Goal: Information Seeking & Learning: Compare options

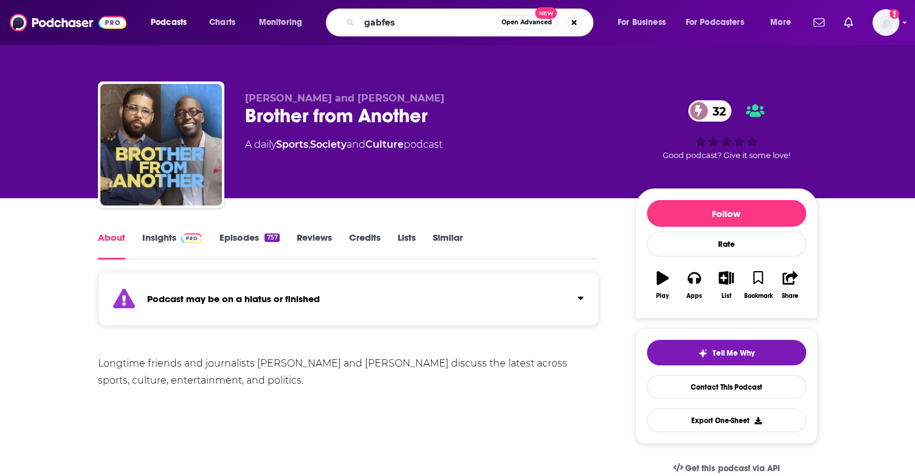
type input "gabfest"
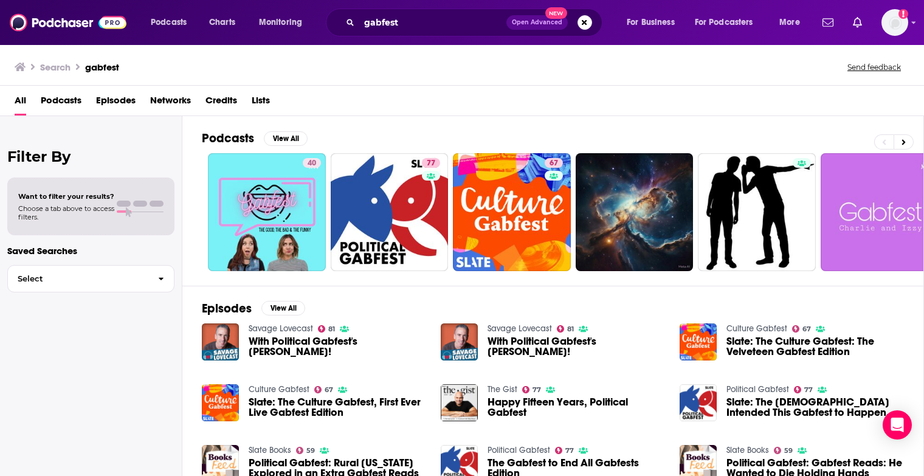
click at [828, 112] on div "All Podcasts Episodes Networks Credits Lists" at bounding box center [465, 103] width 900 height 25
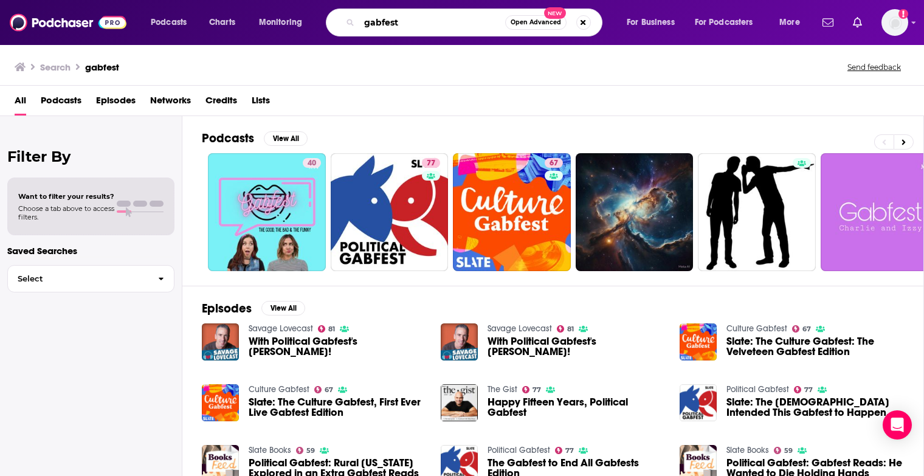
drag, startPoint x: 409, startPoint y: 14, endPoint x: 316, endPoint y: 14, distance: 93.0
click at [316, 14] on div "Podcasts Charts Monitoring gabfest Open Advanced New For Business For Podcaster…" at bounding box center [476, 23] width 669 height 28
type input "happier with [PERSON_NAME]"
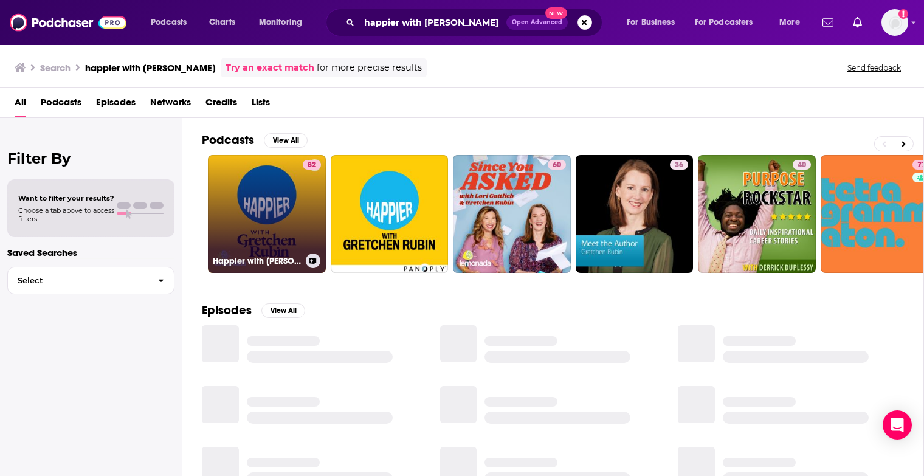
click at [296, 215] on link "82 Happier with [PERSON_NAME]" at bounding box center [267, 214] width 118 height 118
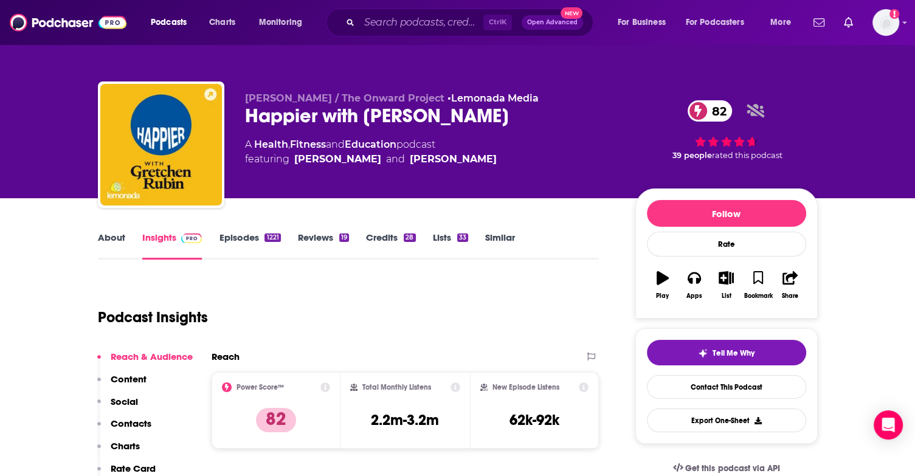
click at [108, 241] on link "About" at bounding box center [111, 246] width 27 height 28
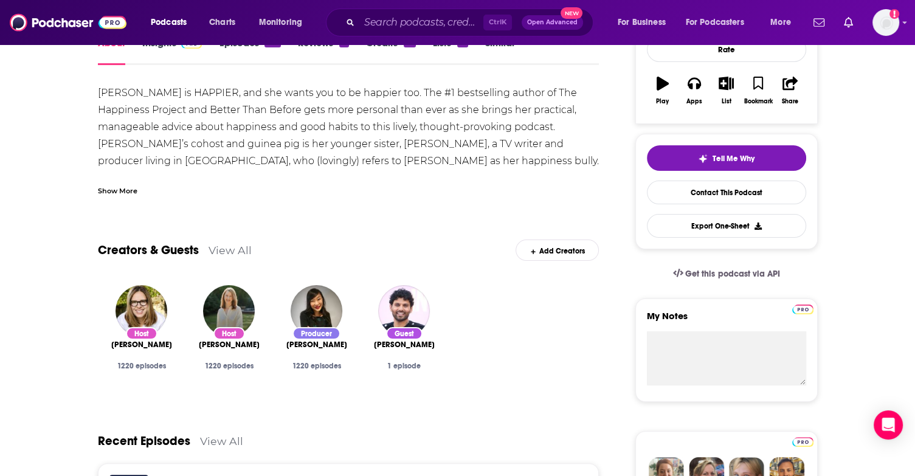
scroll to position [122, 0]
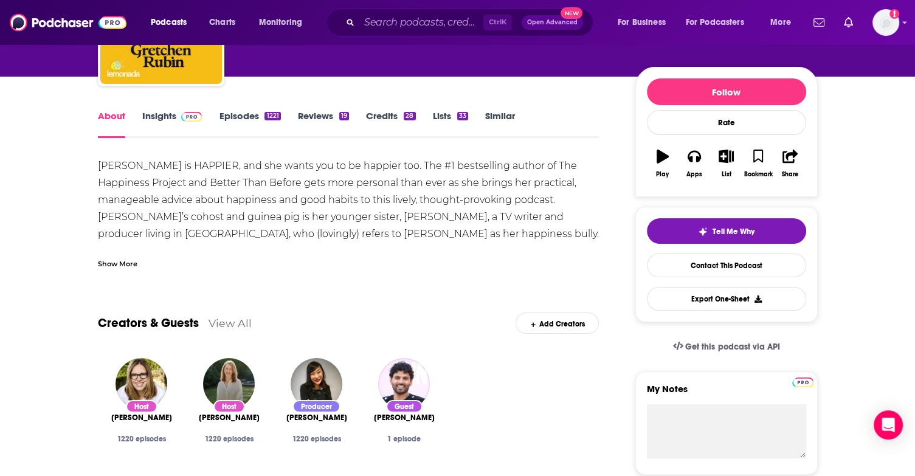
click at [511, 117] on link "Similar" at bounding box center [500, 124] width 30 height 28
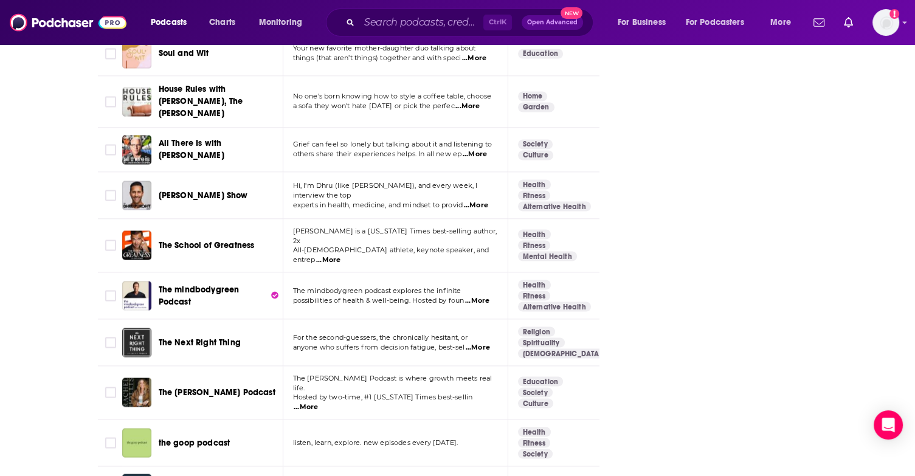
scroll to position [2797, 0]
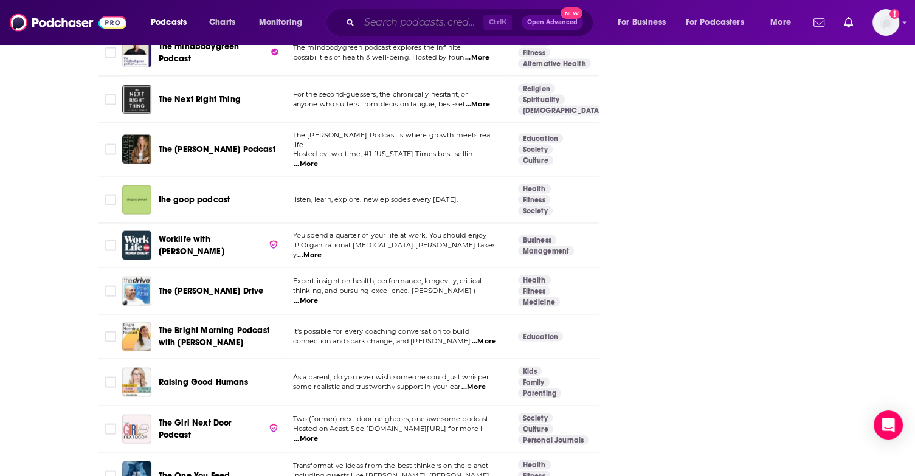
click at [368, 28] on input "Search podcasts, credits, & more..." at bounding box center [421, 22] width 124 height 19
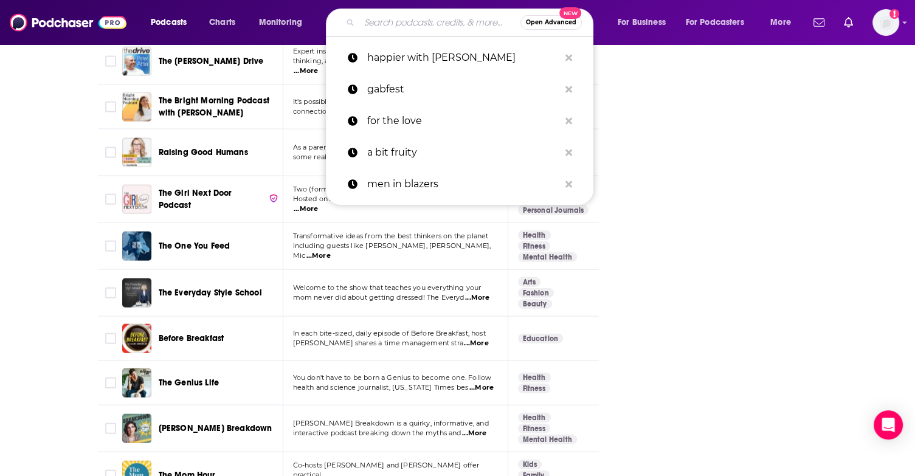
scroll to position [3040, 0]
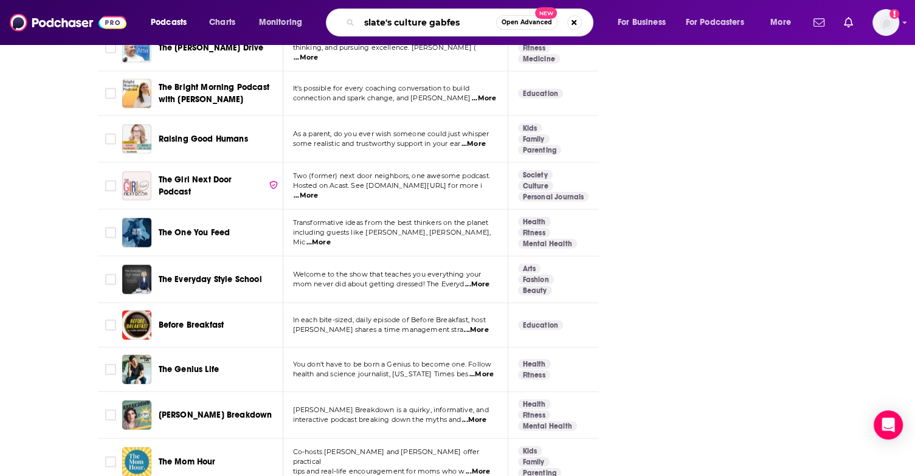
type input "slate's culture gabfest"
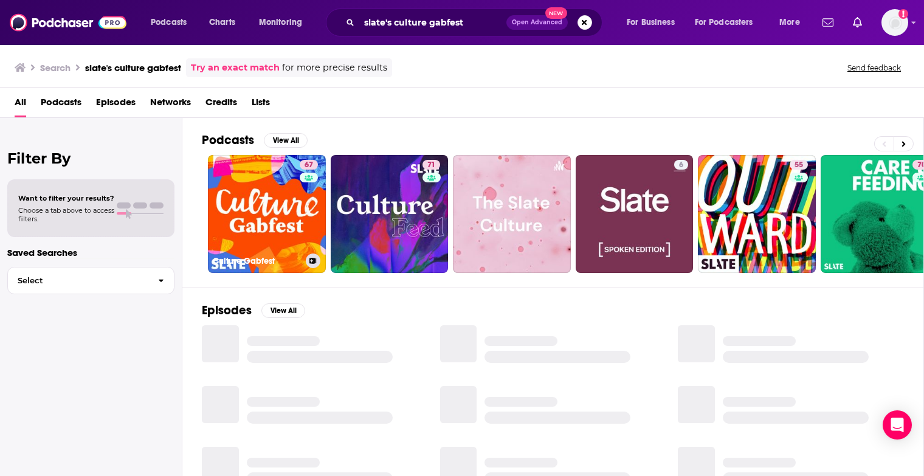
click at [282, 176] on div "Power Score: 67" at bounding box center [309, 182] width 68 height 18
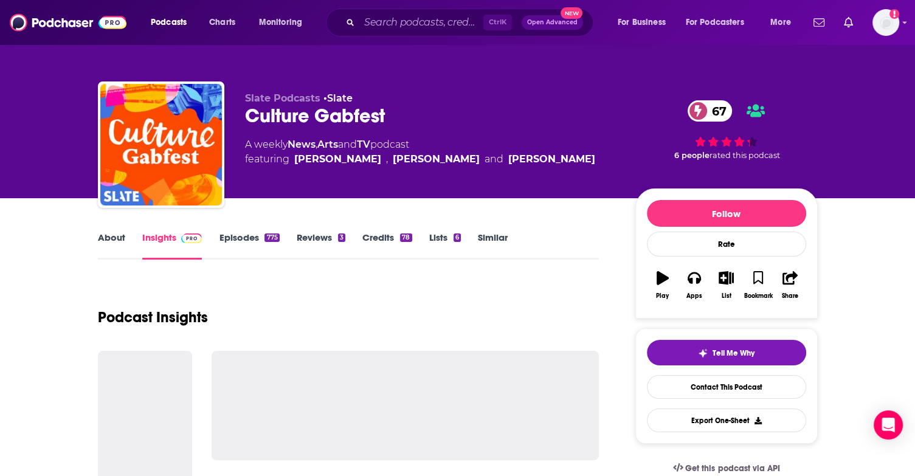
click at [504, 249] on link "Similar" at bounding box center [493, 246] width 30 height 28
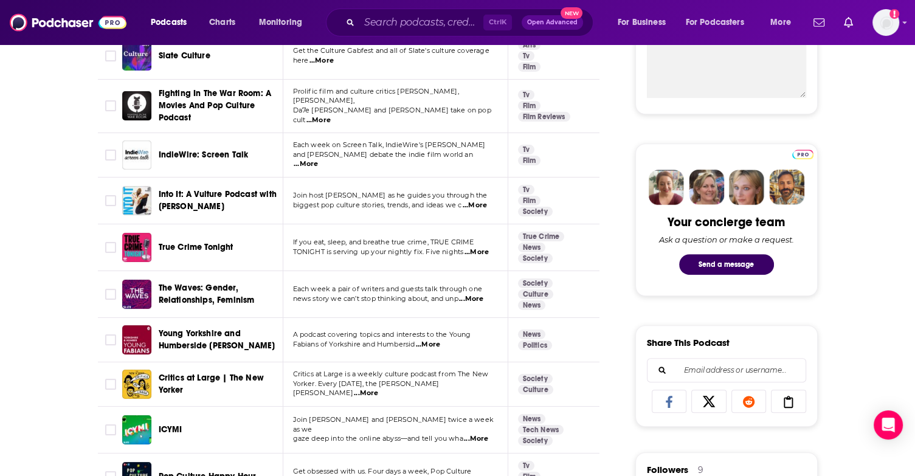
scroll to position [547, 0]
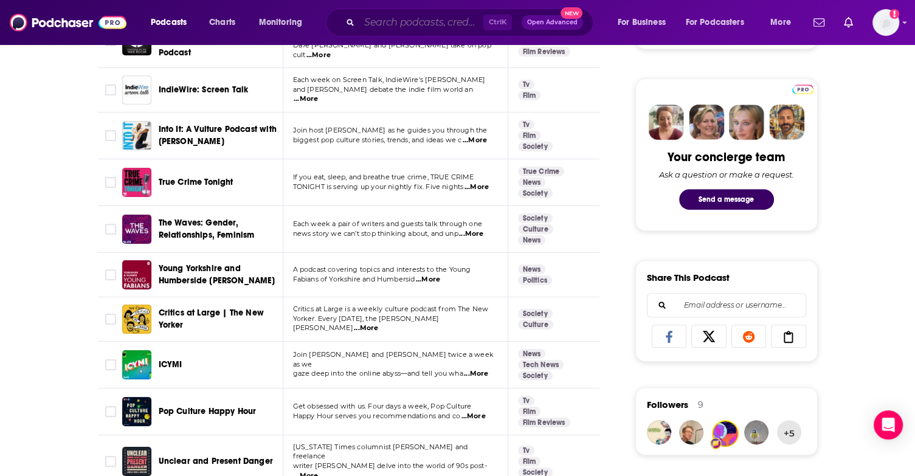
click at [375, 30] on input "Search podcasts, credits, & more..." at bounding box center [421, 22] width 124 height 19
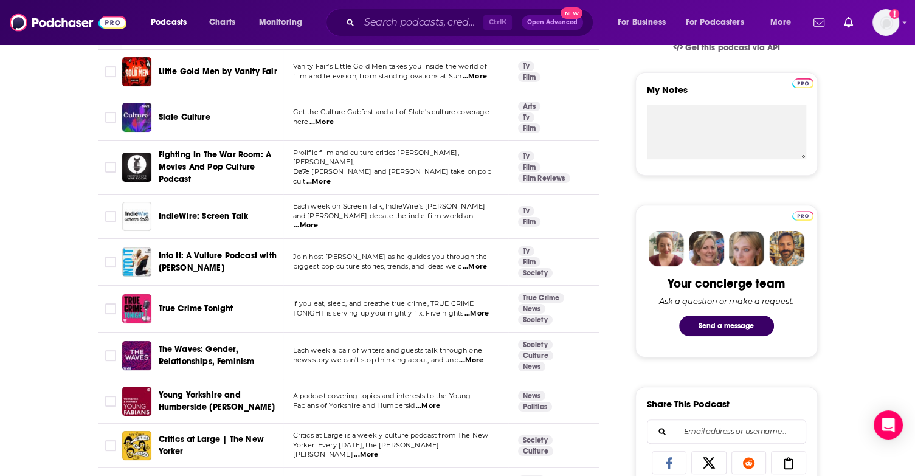
scroll to position [416, 0]
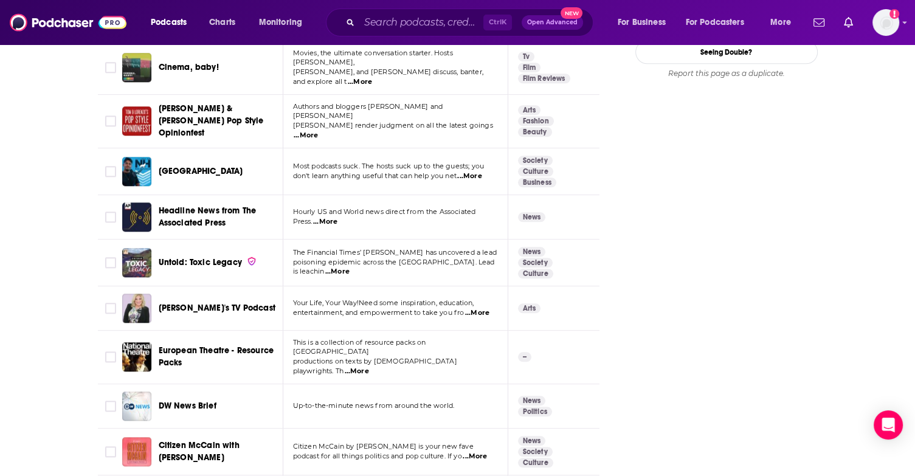
scroll to position [1632, 0]
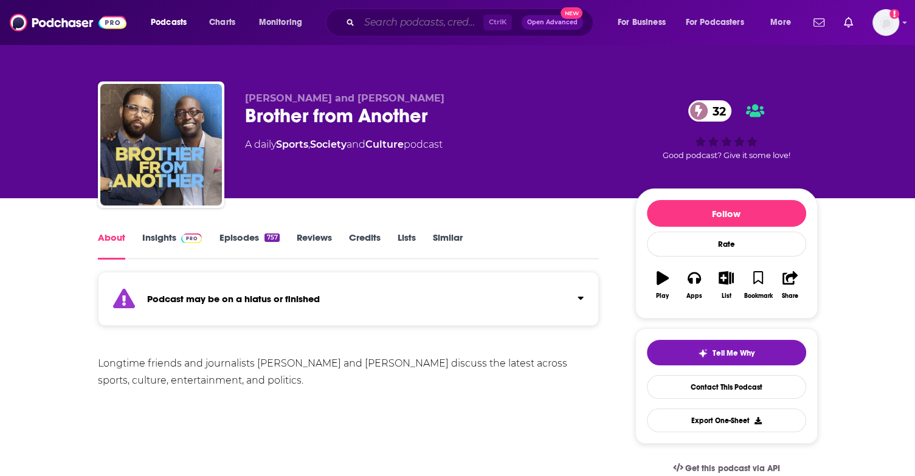
click at [447, 30] on input "Search podcasts, credits, & more..." at bounding box center [421, 22] width 124 height 19
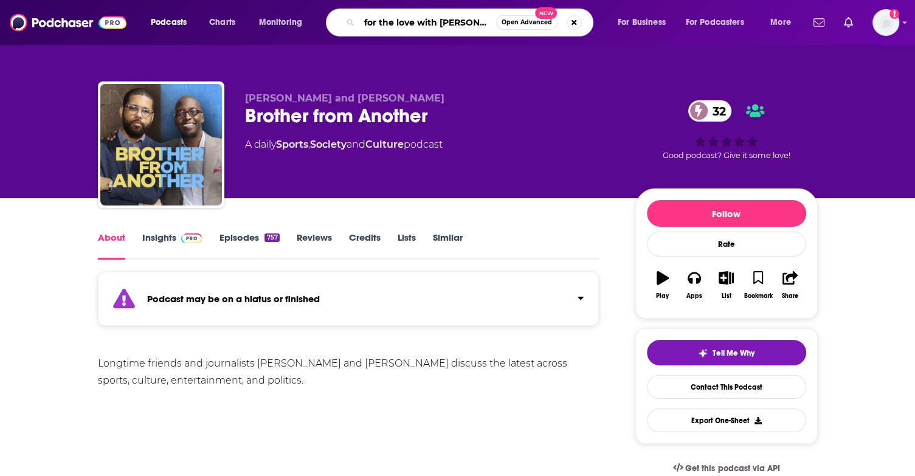
scroll to position [0, 5]
type input "for the love with jen hatmaker"
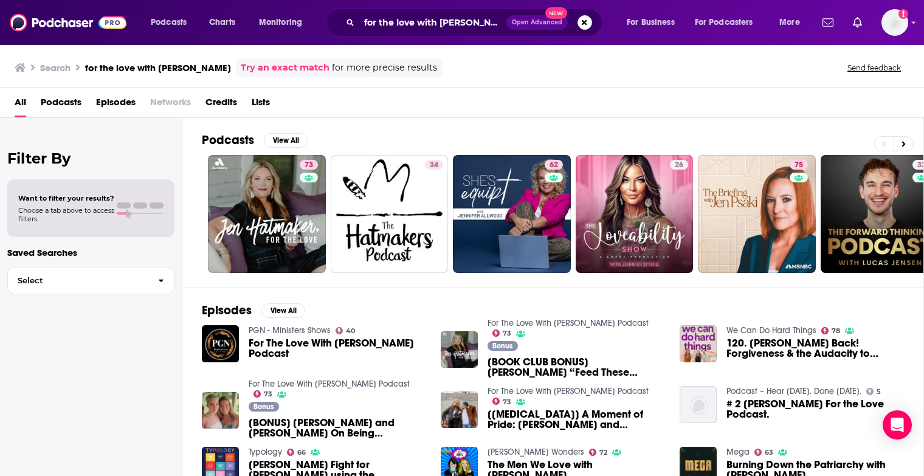
click at [840, 103] on div "All Podcasts Episodes Networks Credits Lists" at bounding box center [465, 104] width 900 height 25
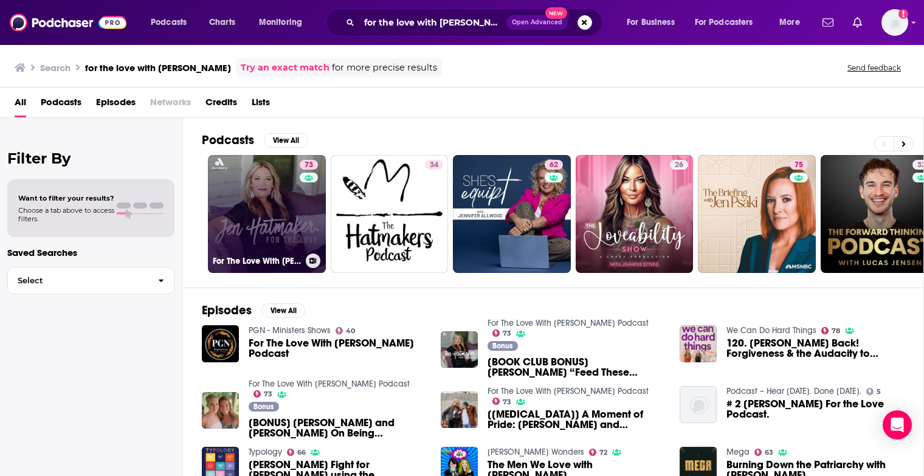
click at [284, 216] on link "73 For The Love With Jen Hatmaker Podcast" at bounding box center [267, 214] width 118 height 118
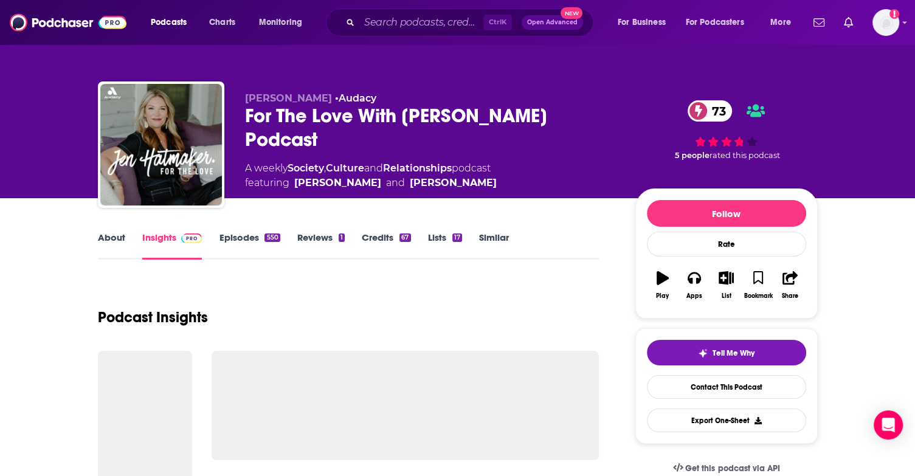
click at [508, 243] on link "Similar" at bounding box center [494, 246] width 30 height 28
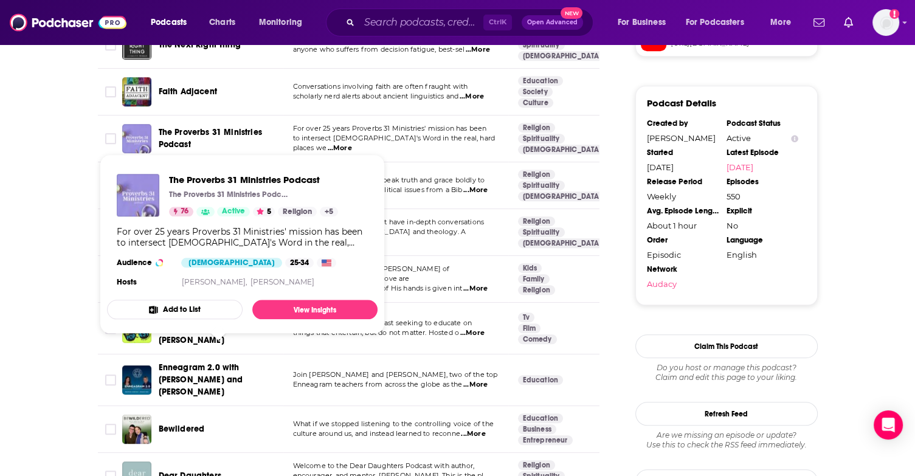
scroll to position [1398, 0]
